Goal: Obtain resource: Download file/media

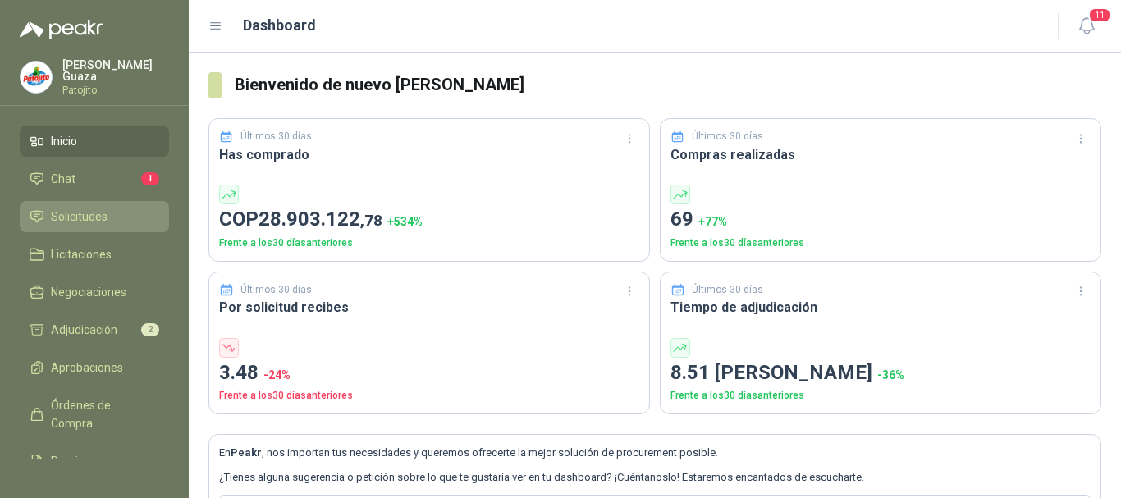
click at [114, 217] on li "Solicitudes" at bounding box center [95, 217] width 130 height 18
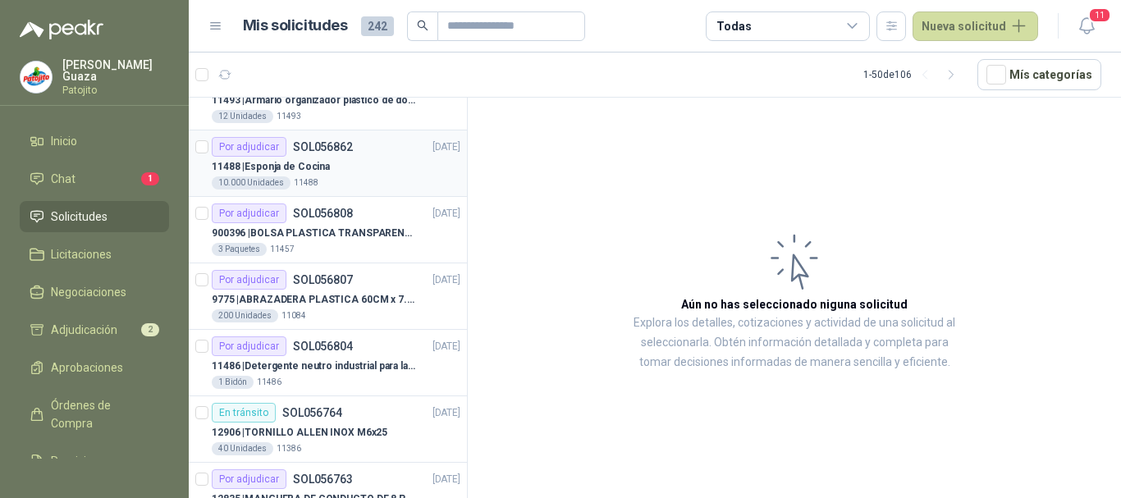
scroll to position [656, 0]
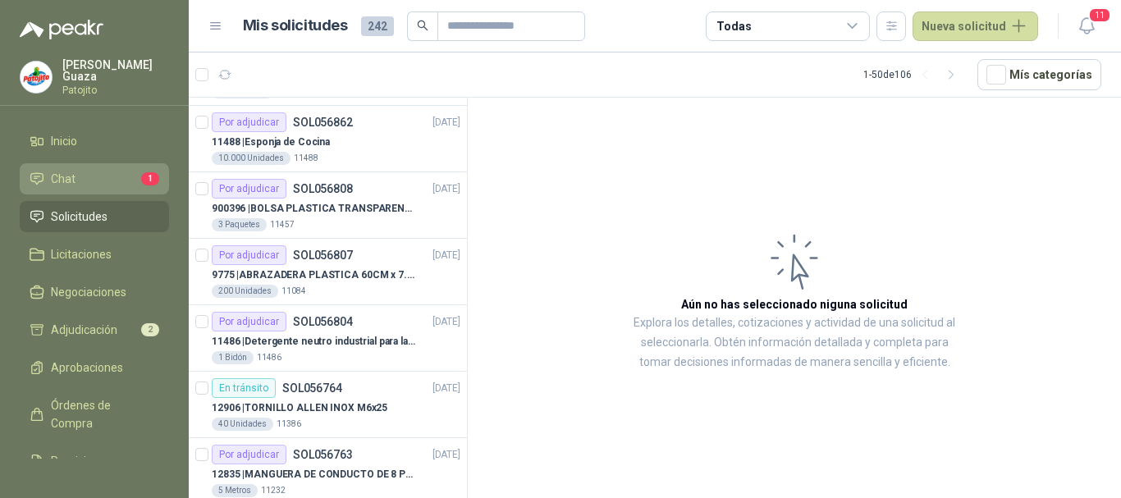
click at [124, 170] on li "Chat 1" at bounding box center [95, 179] width 130 height 18
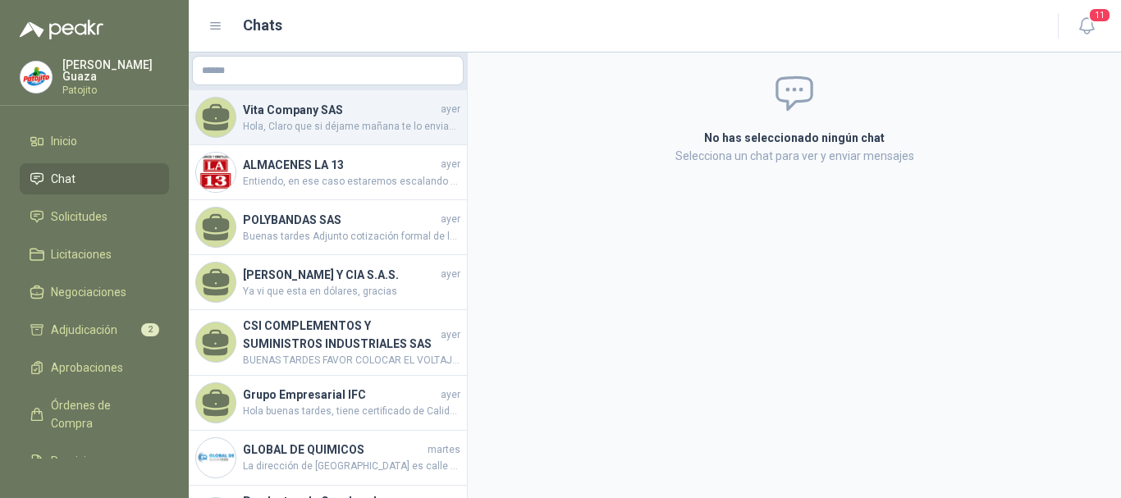
click at [278, 128] on span "Hola, Claro que si déjame mañana te lo enviamos" at bounding box center [351, 127] width 217 height 16
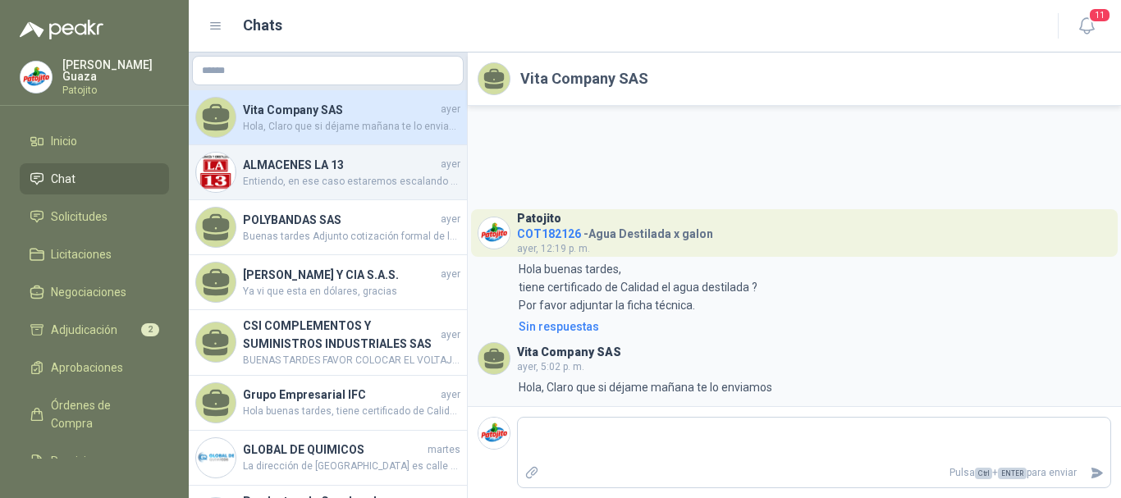
click at [288, 158] on h4 "ALMACENES LA 13" at bounding box center [340, 165] width 194 height 18
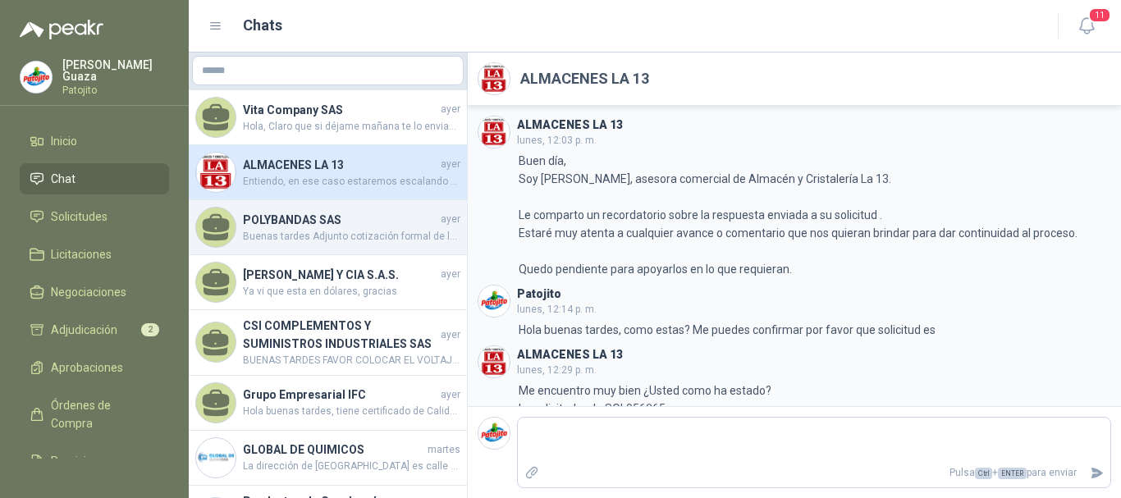
scroll to position [118, 0]
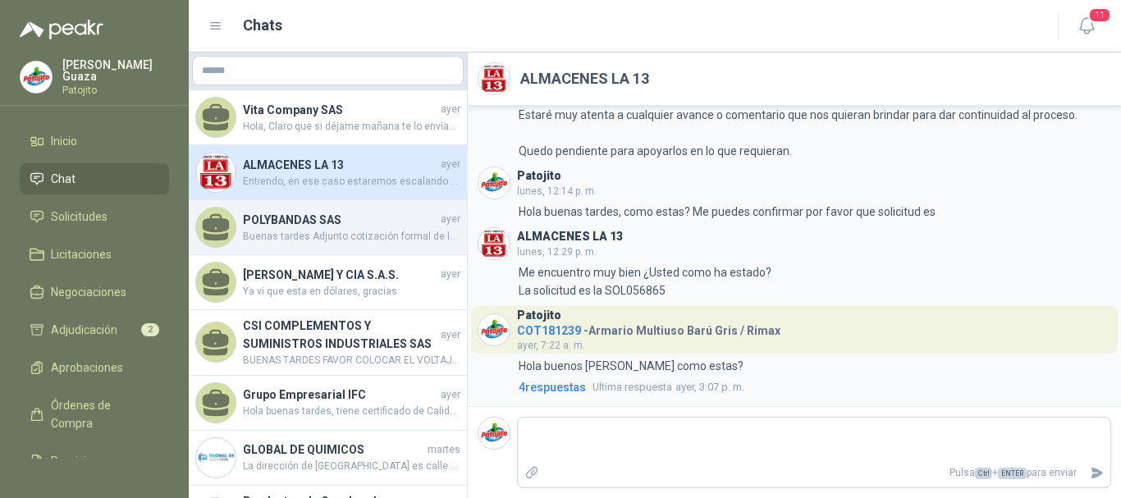
click at [302, 216] on h4 "POLYBANDAS SAS" at bounding box center [340, 220] width 194 height 18
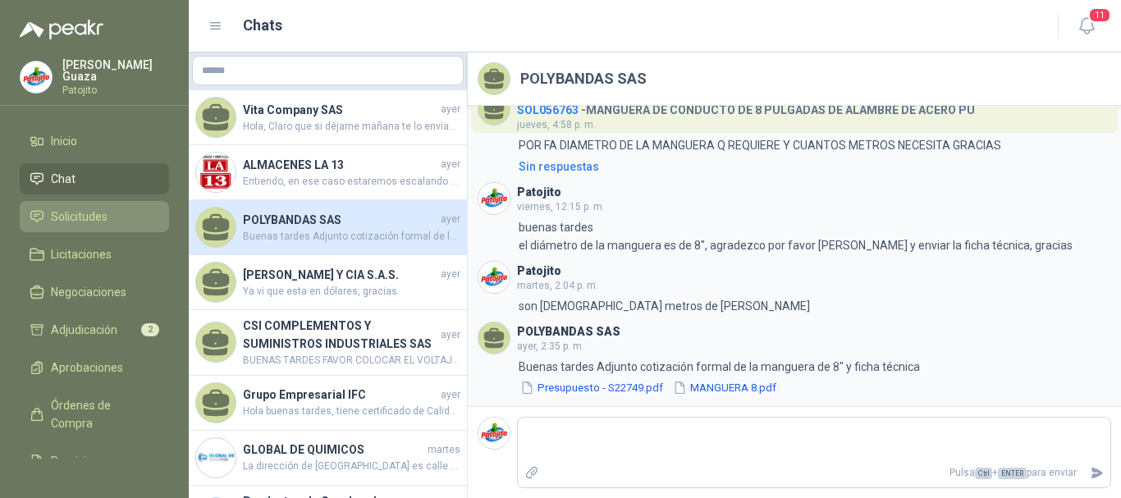
click at [122, 221] on li "Solicitudes" at bounding box center [95, 217] width 130 height 18
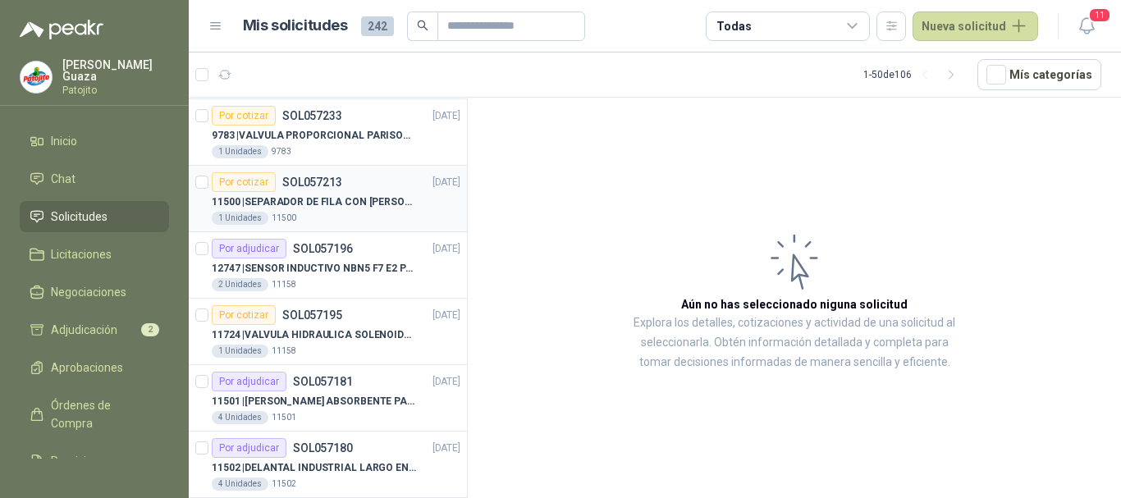
scroll to position [164, 0]
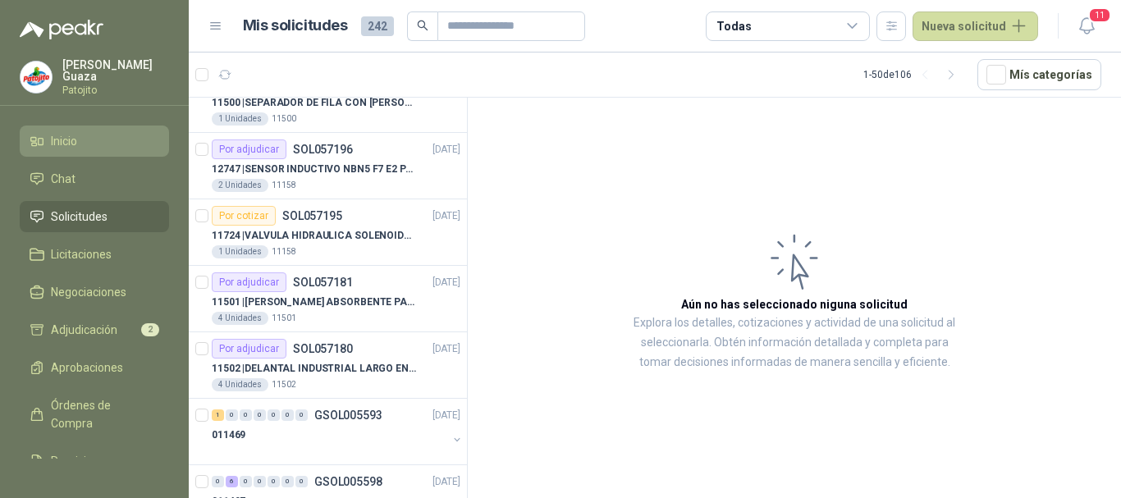
click at [75, 127] on link "Inicio" at bounding box center [94, 141] width 149 height 31
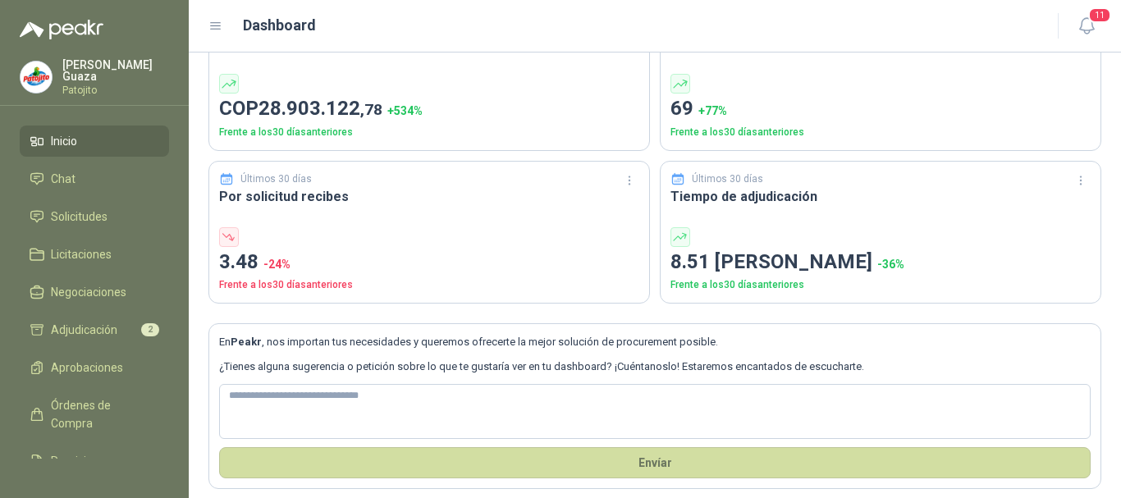
scroll to position [122, 0]
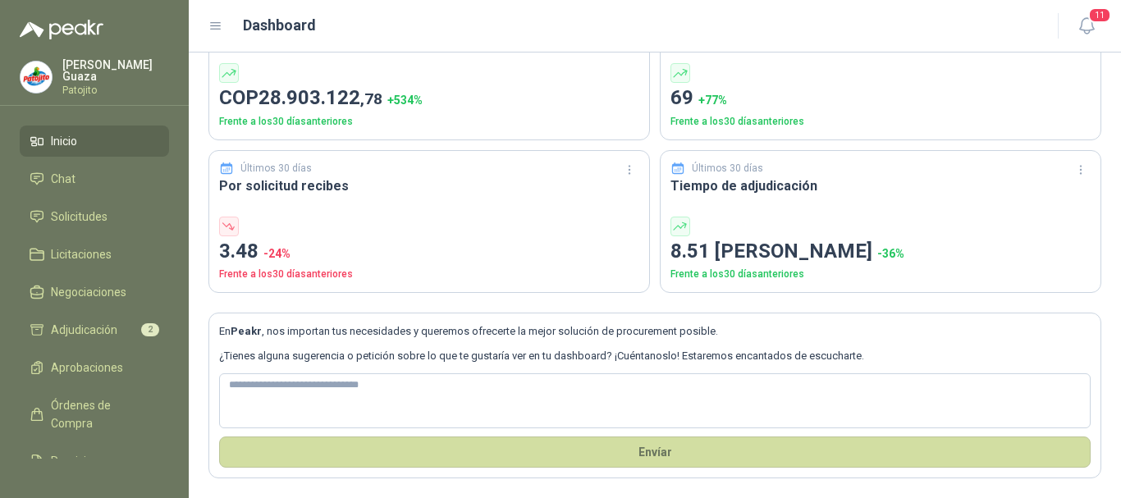
click at [121, 200] on ul "Inicio Chat Solicitudes Licitaciones Negociaciones Adjudicación 2 Aprobaciones …" at bounding box center [94, 292] width 189 height 333
click at [103, 224] on span "Solicitudes" at bounding box center [79, 217] width 57 height 18
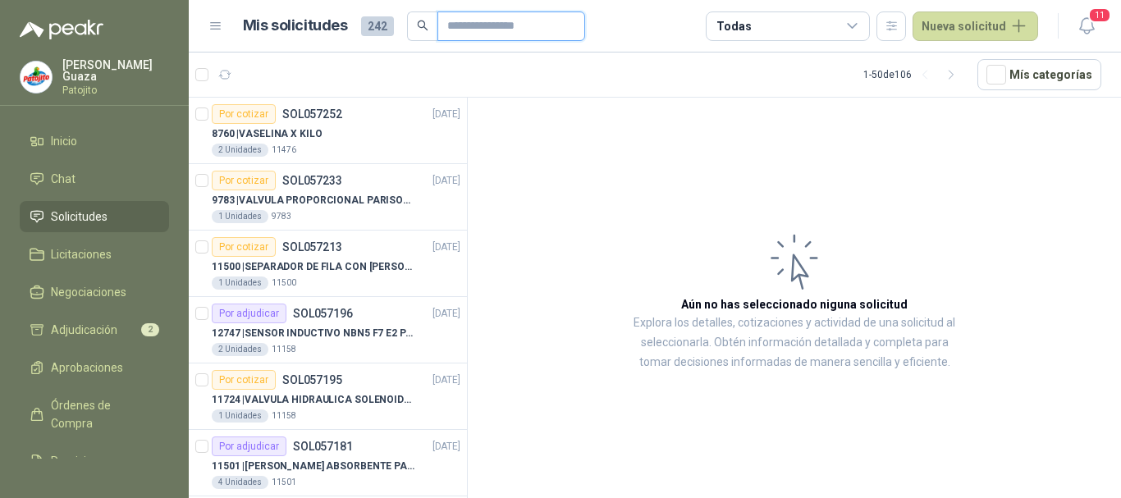
click at [495, 26] on input "text" at bounding box center [504, 26] width 115 height 28
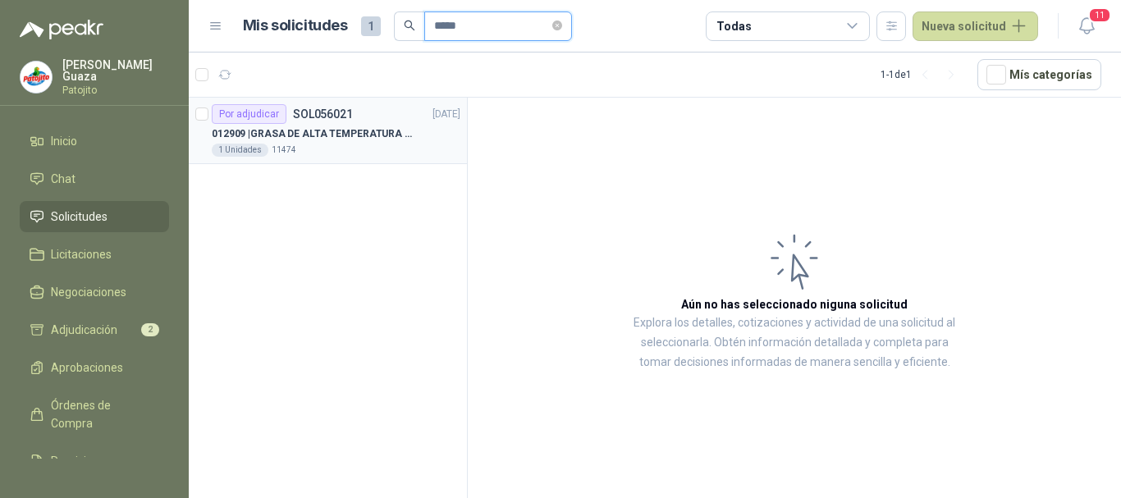
type input "*****"
click at [326, 130] on p "012909 | GRASA DE ALTA TEMPERATURA OKS 4210 X 5 KG" at bounding box center [314, 134] width 204 height 16
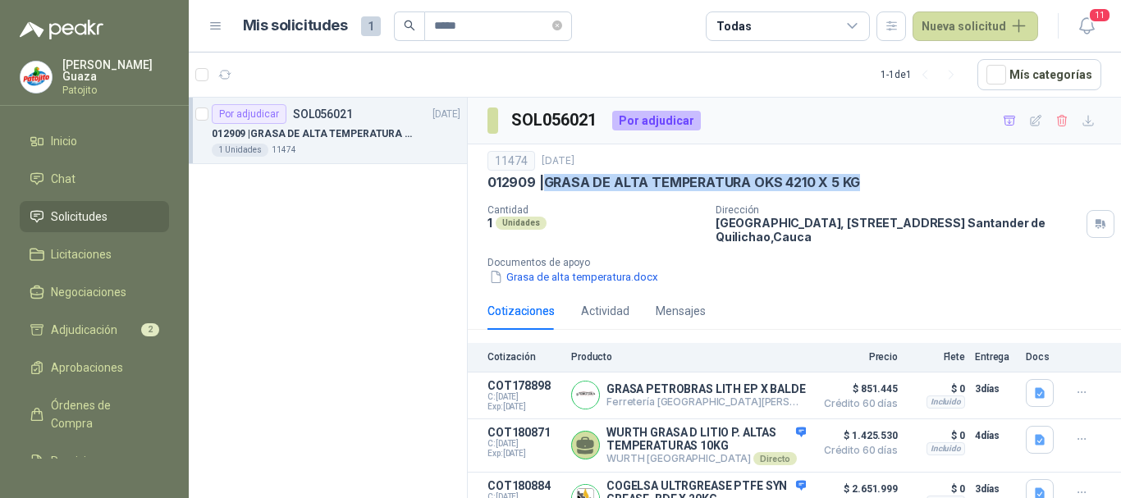
drag, startPoint x: 548, startPoint y: 185, endPoint x: 856, endPoint y: 188, distance: 307.7
click at [856, 188] on p "012909 | GRASA DE ALTA TEMPERATURA OKS 4210 X 5 KG" at bounding box center [673, 182] width 373 height 17
copy p "GRASA DE ALTA TEMPERATURA OKS 4210 X 5 KG"
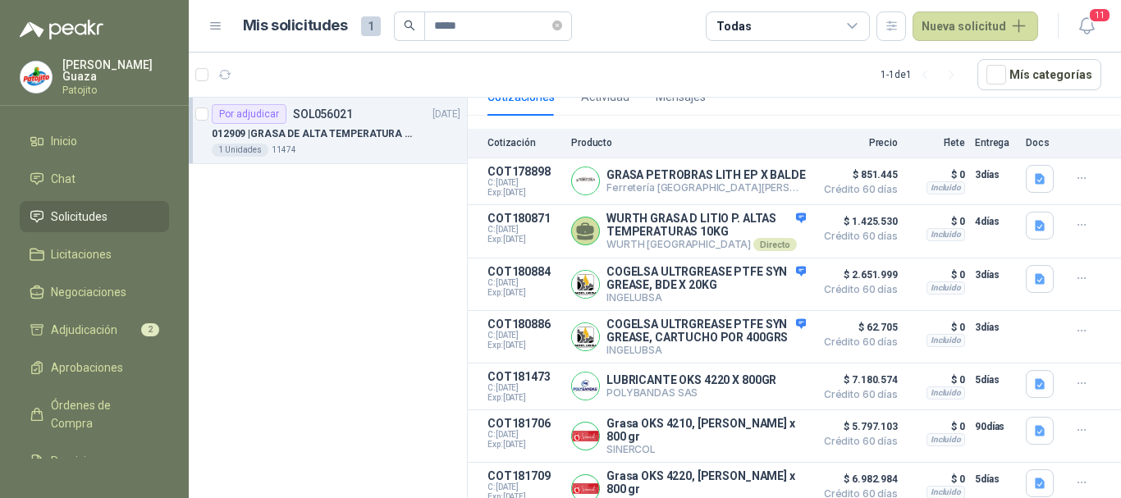
scroll to position [243, 0]
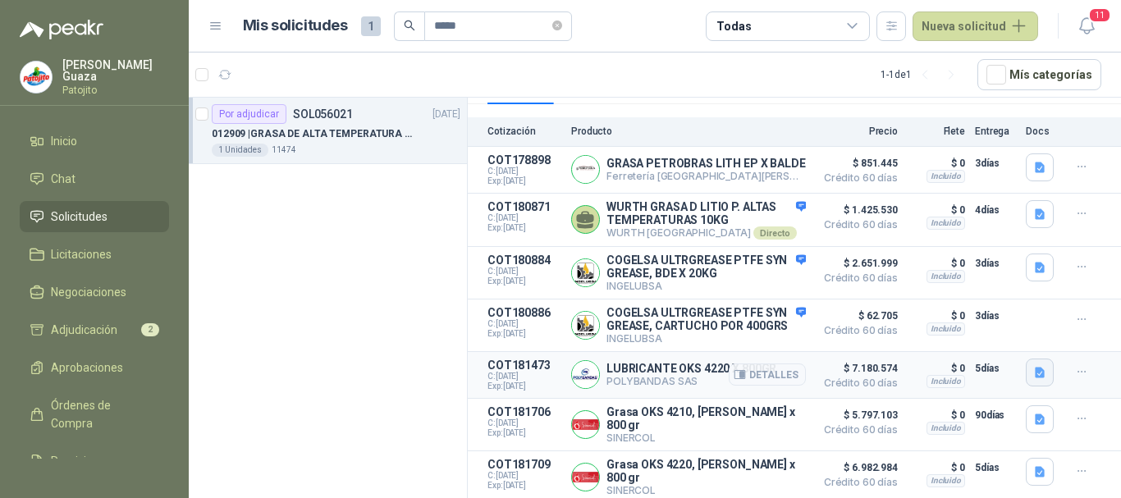
click at [1033, 380] on icon "button" at bounding box center [1040, 373] width 14 height 14
click at [990, 347] on button "PI_OKS_4220 (3).pdf" at bounding box center [970, 344] width 120 height 17
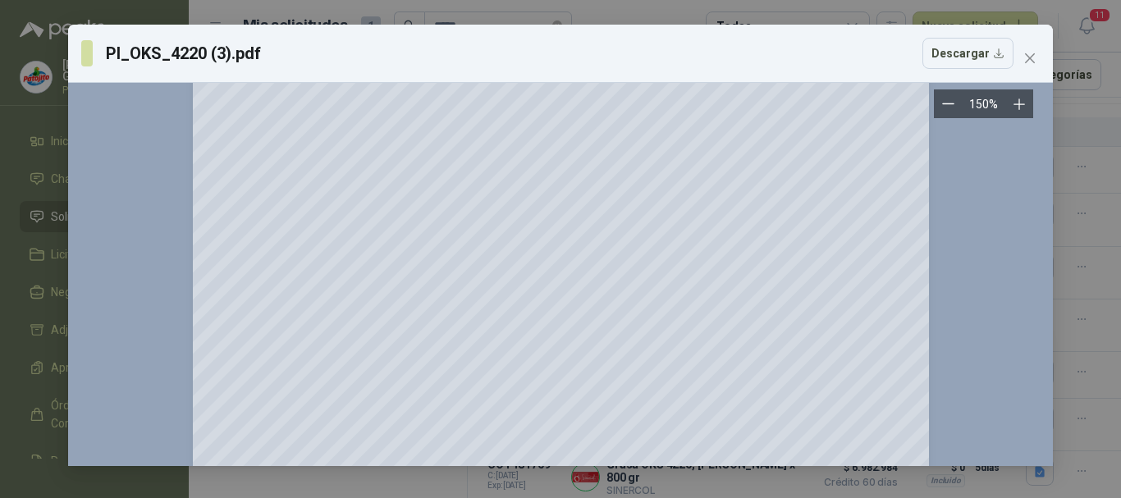
scroll to position [1393, 0]
click at [1029, 57] on icon "close" at bounding box center [1030, 58] width 10 height 10
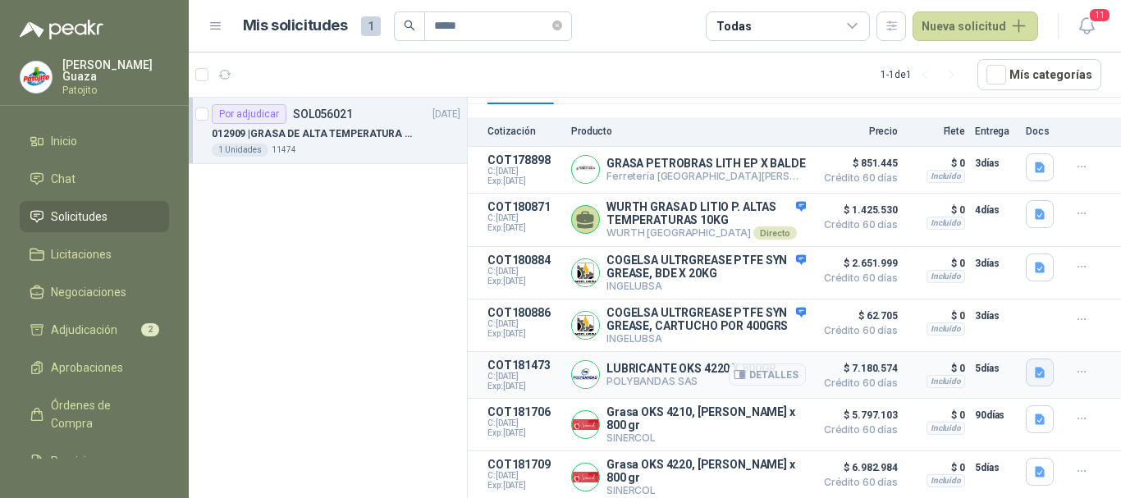
click at [1035, 377] on icon "button" at bounding box center [1040, 372] width 10 height 11
click at [985, 339] on button "PI_OKS_4220 (3).pdf" at bounding box center [970, 344] width 120 height 17
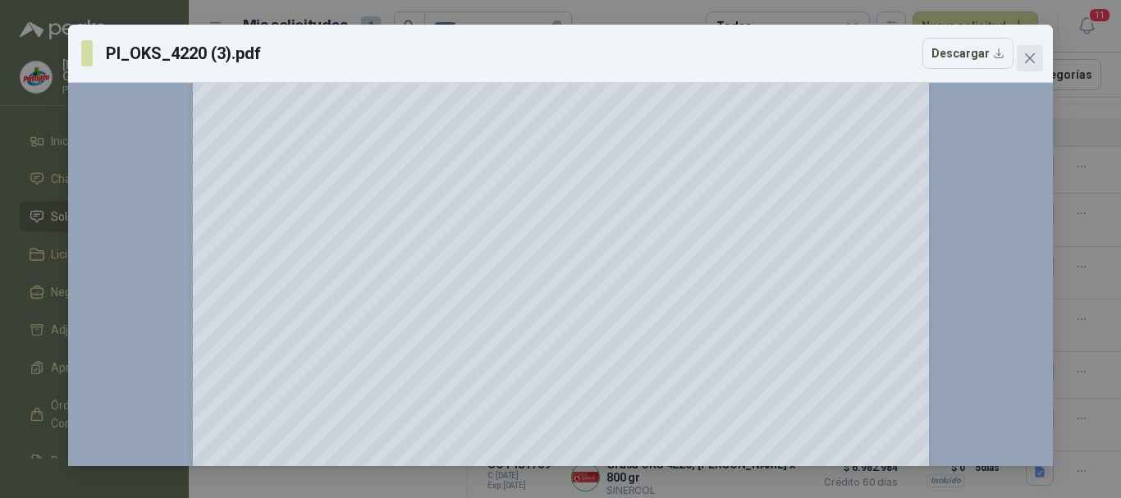
click at [1030, 53] on icon "close" at bounding box center [1029, 58] width 13 height 13
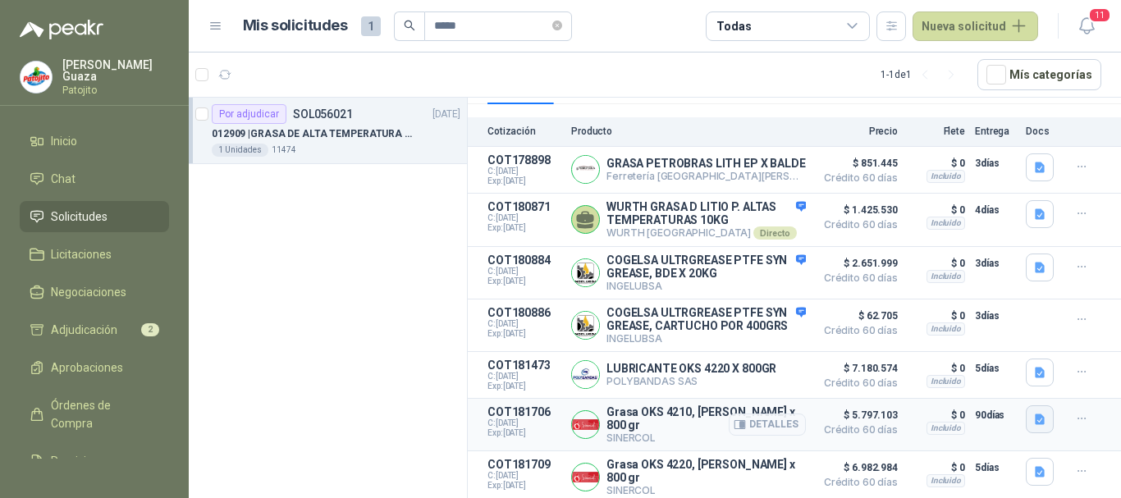
click at [1035, 428] on button "button" at bounding box center [1040, 419] width 28 height 28
click at [990, 397] on button "PI_OKS_4210_112176_ES.pdf" at bounding box center [950, 392] width 160 height 17
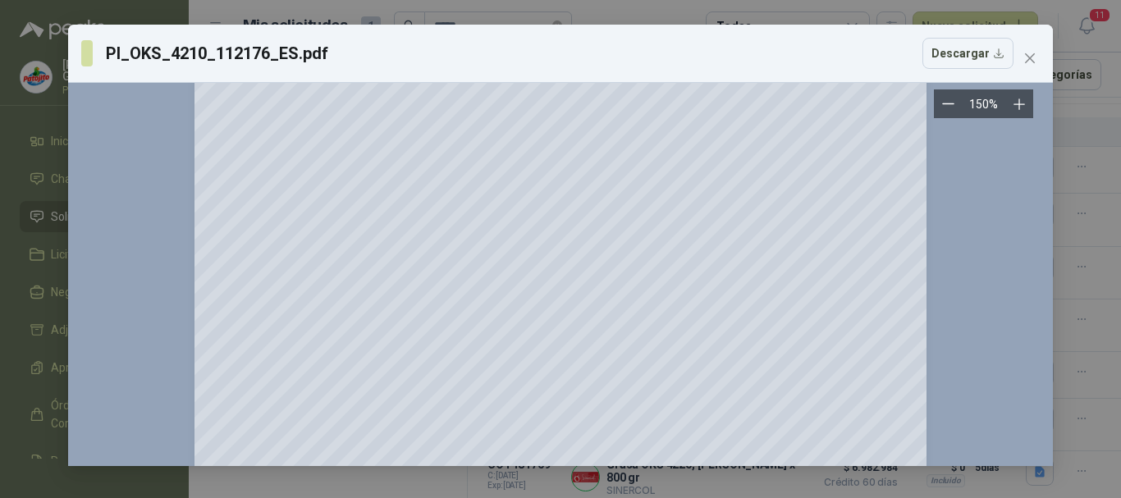
scroll to position [1641, 0]
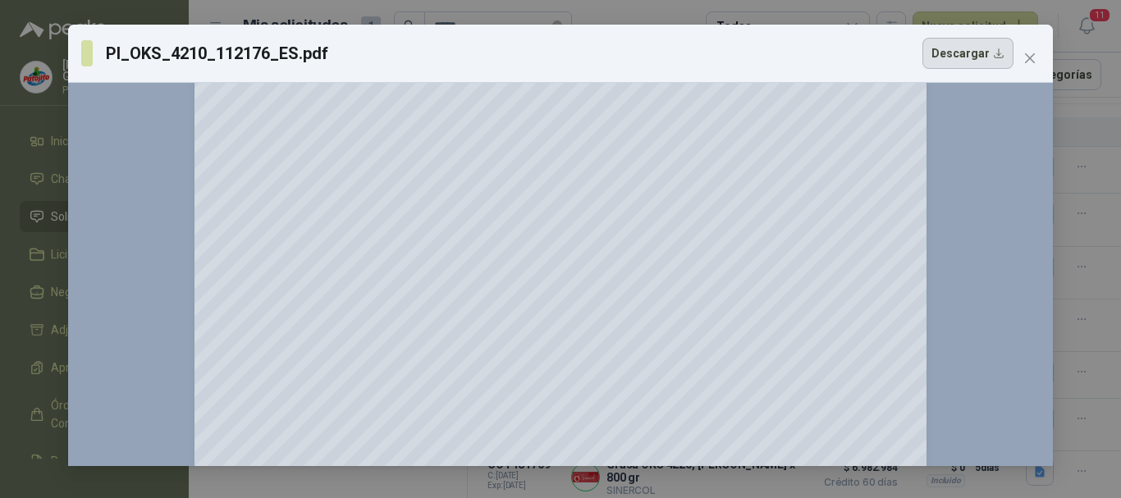
click at [954, 50] on button "Descargar" at bounding box center [967, 53] width 91 height 31
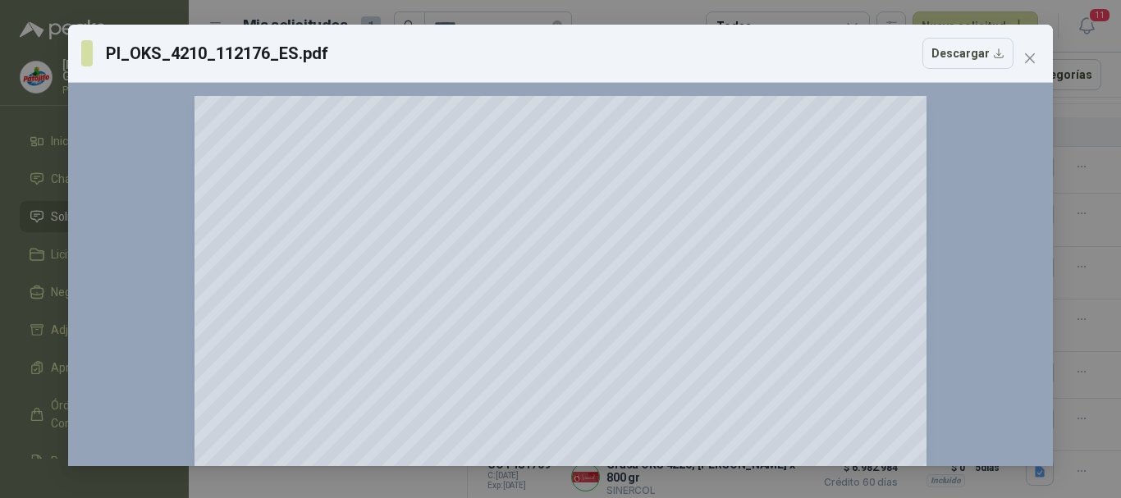
drag, startPoint x: 1034, startPoint y: 57, endPoint x: 984, endPoint y: 84, distance: 56.5
click at [1033, 59] on icon "close" at bounding box center [1029, 58] width 13 height 13
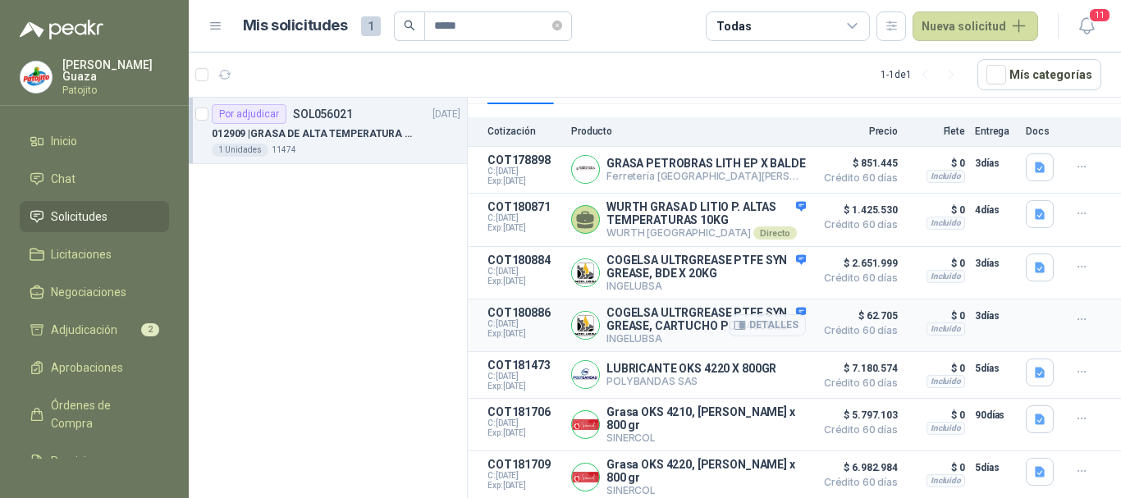
scroll to position [243, 0]
click at [1033, 161] on icon "button" at bounding box center [1040, 168] width 14 height 14
click at [981, 117] on button "Petrobras Lith EP-.pdf" at bounding box center [966, 113] width 128 height 17
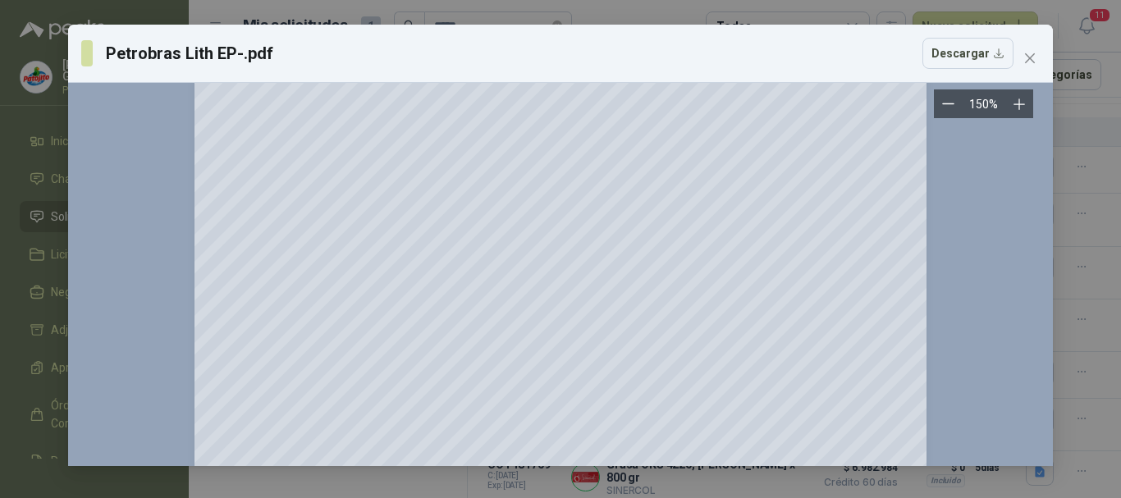
scroll to position [1727, 0]
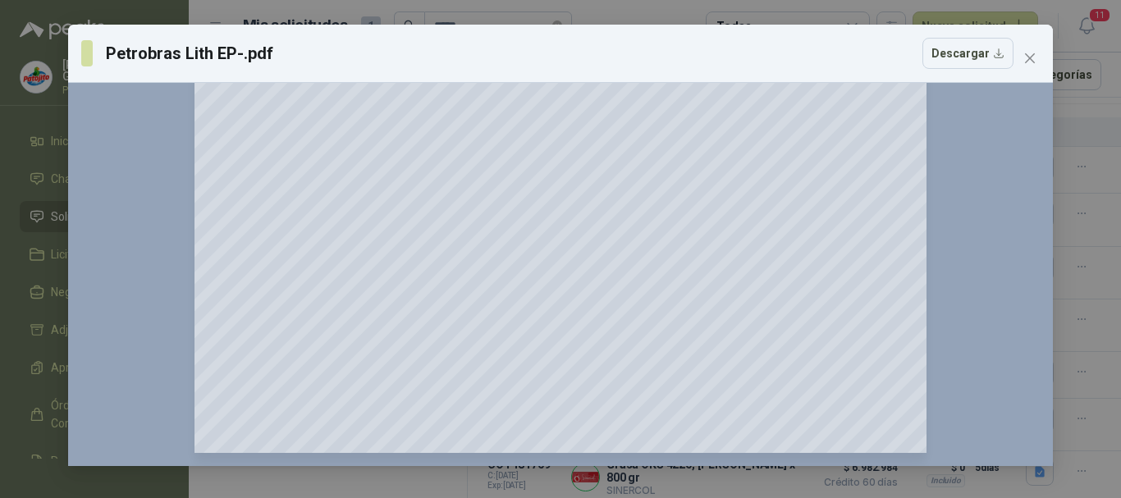
click at [1030, 66] on button "Close" at bounding box center [1030, 58] width 26 height 26
